Goal: Information Seeking & Learning: Learn about a topic

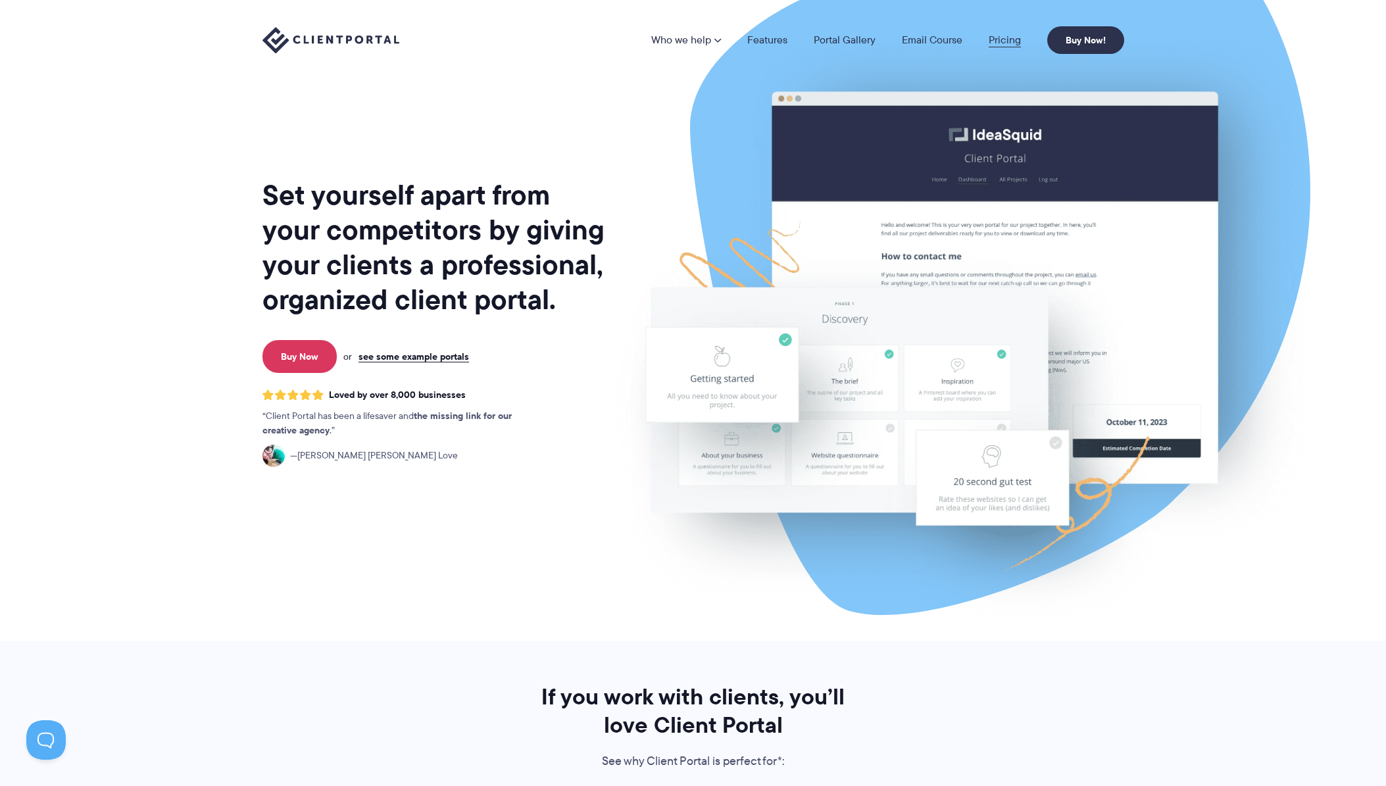
click at [1009, 42] on link "Pricing" at bounding box center [1005, 40] width 32 height 11
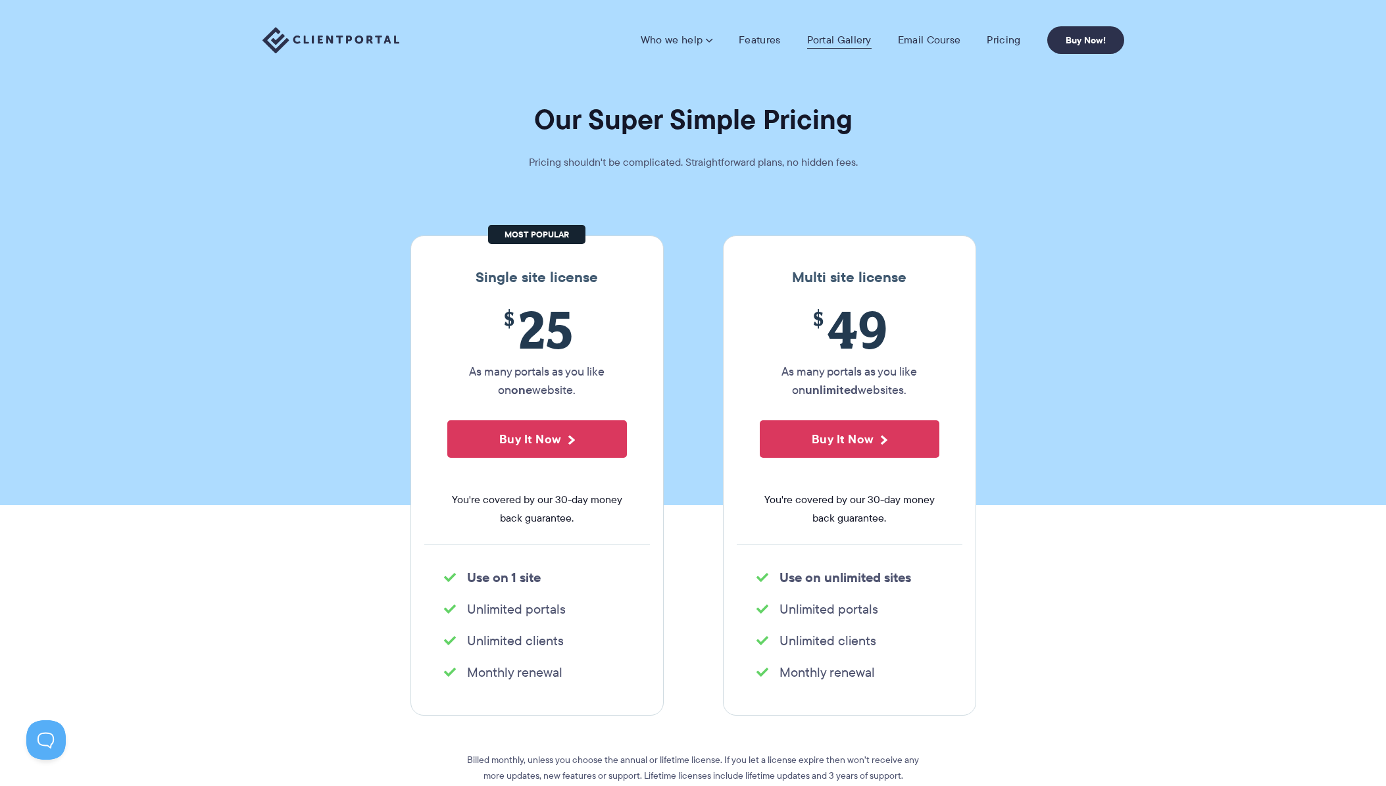
click at [821, 42] on link "Portal Gallery" at bounding box center [839, 40] width 64 height 13
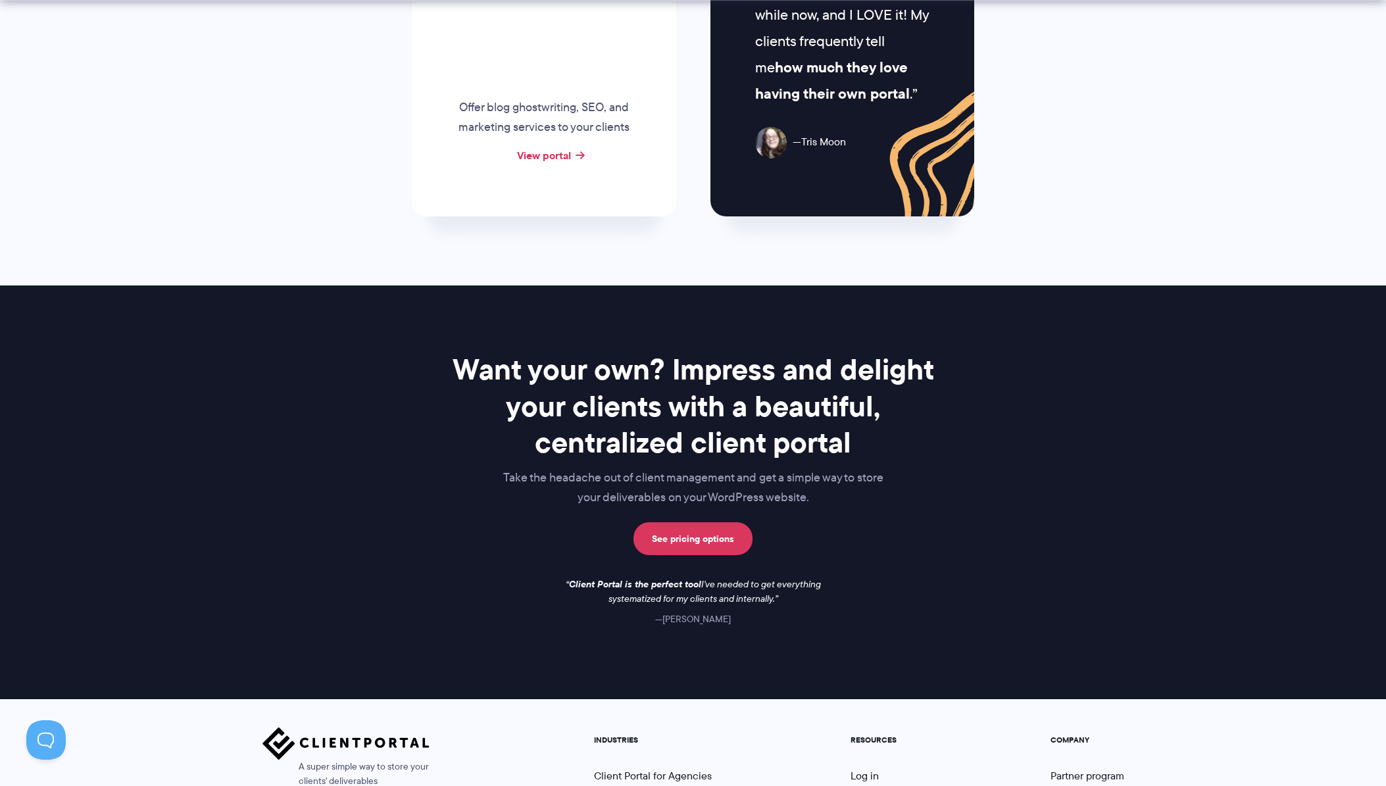
scroll to position [1528, 0]
